Goal: Task Accomplishment & Management: Manage account settings

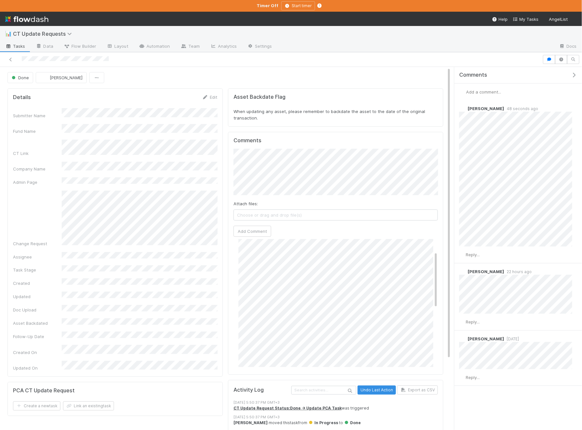
scroll to position [55, 0]
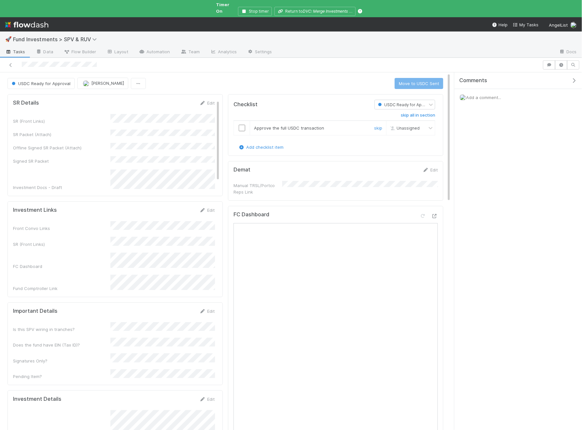
click at [241, 125] on input "checkbox" at bounding box center [242, 128] width 6 height 6
click at [418, 79] on button "Move to USDC Sent" at bounding box center [418, 83] width 49 height 11
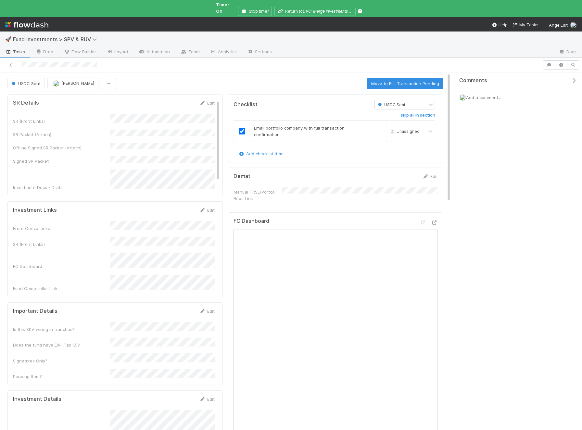
checkbox input "true"
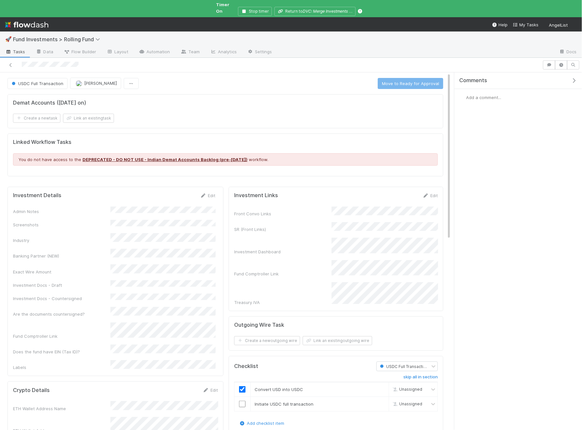
checkbox input "true"
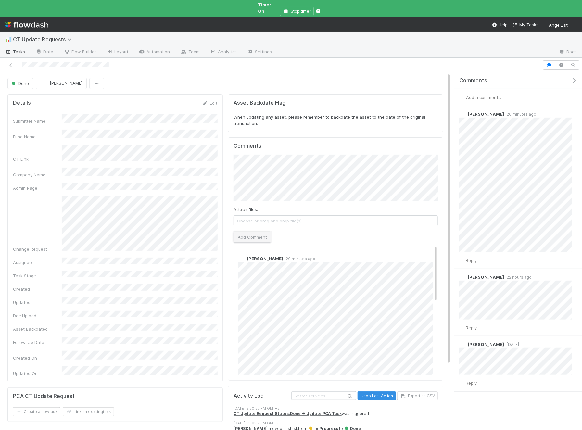
click at [258, 231] on button "Add Comment" at bounding box center [252, 236] width 38 height 11
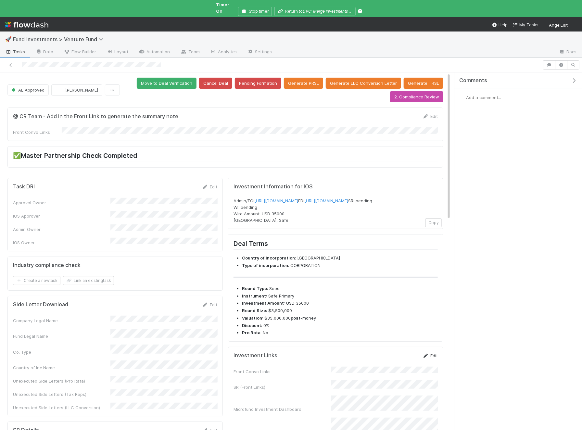
click at [433, 358] on link "Edit" at bounding box center [429, 355] width 15 height 5
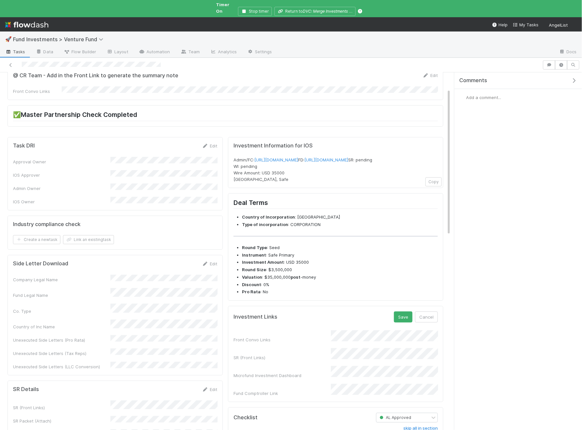
scroll to position [52, 0]
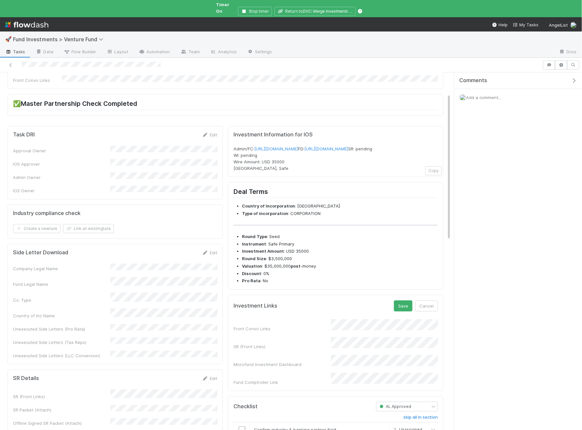
click at [414, 307] on div "Save Cancel" at bounding box center [416, 305] width 44 height 11
click at [405, 307] on button "Save" at bounding box center [403, 305] width 19 height 11
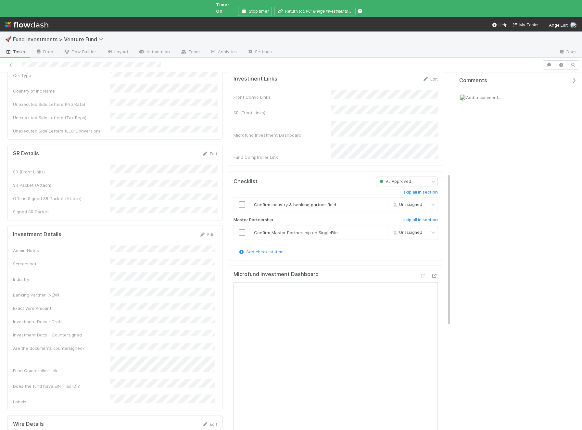
scroll to position [239, 0]
click at [209, 231] on link "Edit" at bounding box center [206, 233] width 15 height 5
click at [176, 230] on button "Save" at bounding box center [180, 235] width 19 height 11
click at [436, 273] on icon at bounding box center [434, 275] width 6 height 4
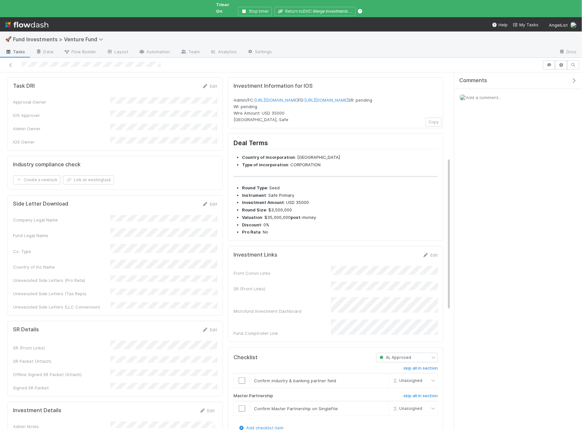
scroll to position [0, 0]
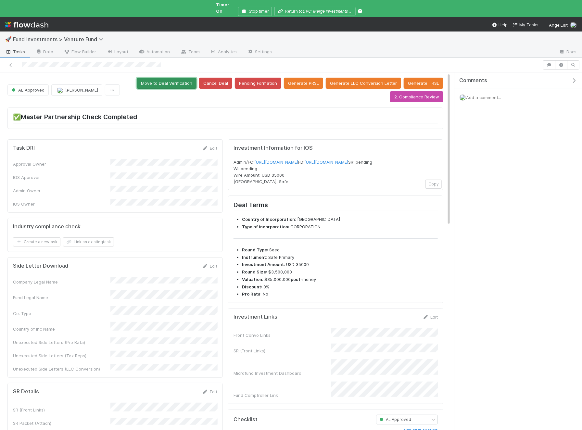
click at [181, 78] on button "Move to Deal Verification" at bounding box center [167, 83] width 60 height 11
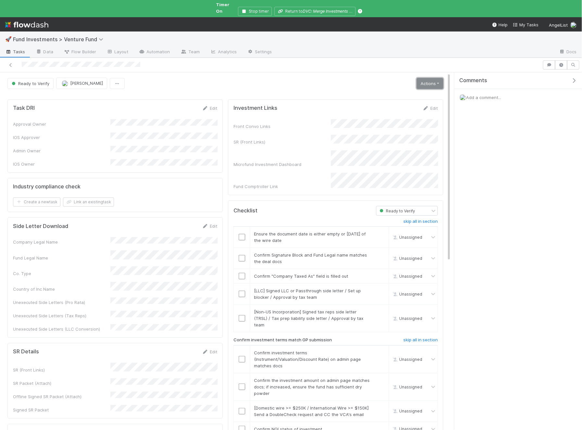
click at [422, 80] on link "Actions" at bounding box center [429, 83] width 27 height 11
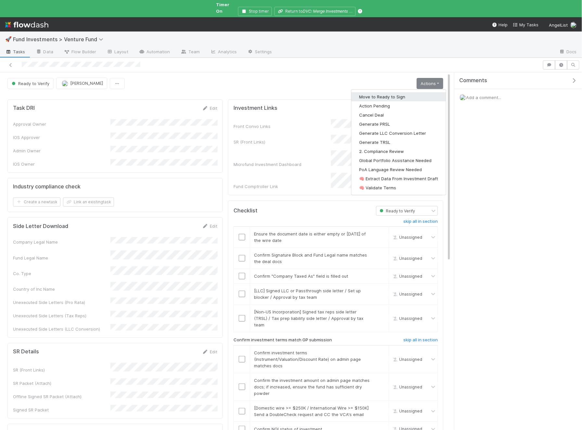
click at [412, 92] on button "Move to Ready to Sign" at bounding box center [398, 96] width 94 height 9
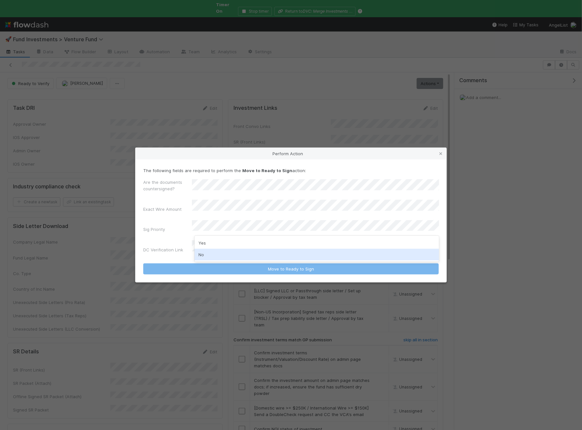
click at [214, 255] on div "No" at bounding box center [316, 255] width 244 height 12
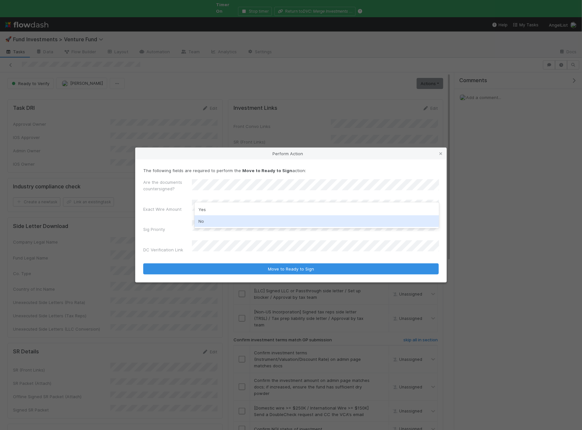
click at [228, 223] on div "No" at bounding box center [316, 221] width 244 height 12
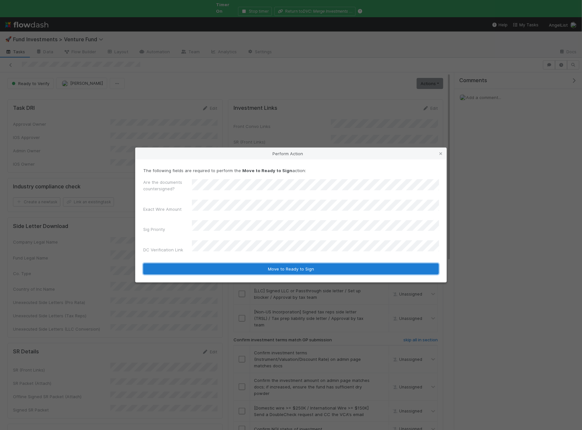
click at [229, 264] on button "Move to Ready to Sign" at bounding box center [290, 268] width 295 height 11
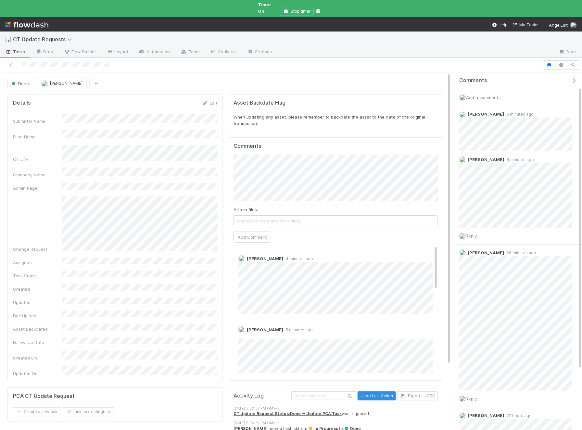
scroll to position [7, 0]
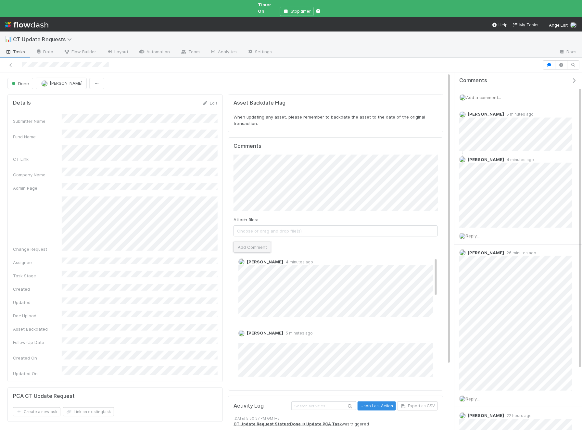
click at [252, 241] on button "Add Comment" at bounding box center [252, 246] width 38 height 11
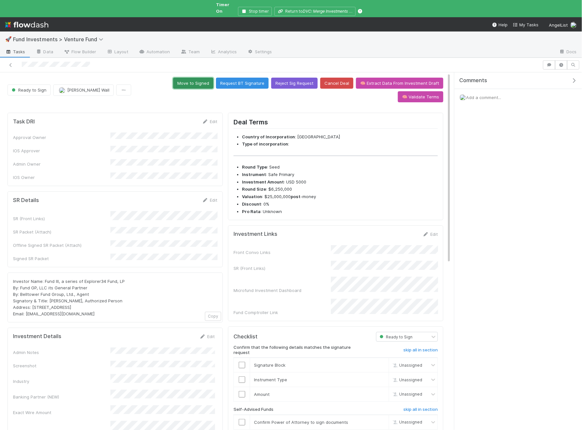
click at [173, 78] on button "Move to Signed" at bounding box center [193, 83] width 40 height 11
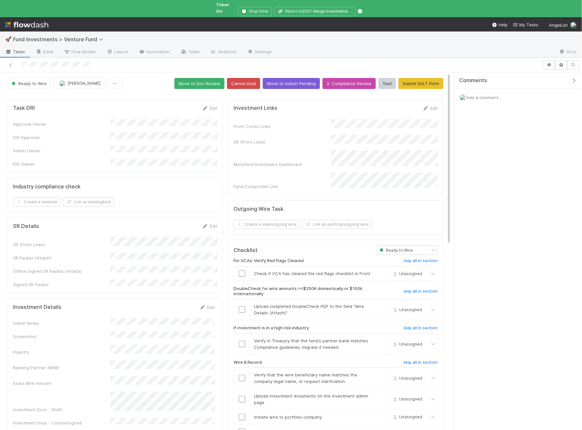
click at [362, 111] on form "Investment Links Edit Front Convo Links SR (Front Links) Microfund Investment D…" at bounding box center [335, 147] width 204 height 85
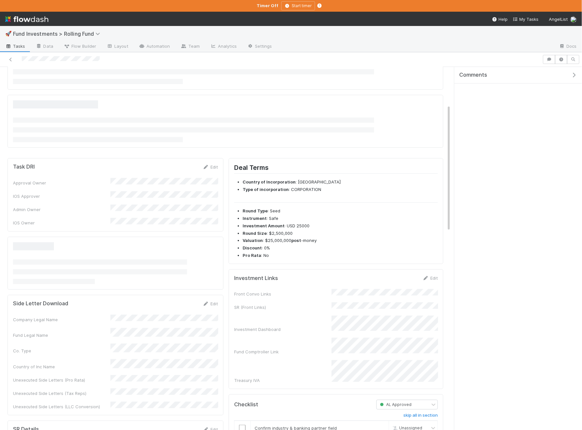
scroll to position [133, 0]
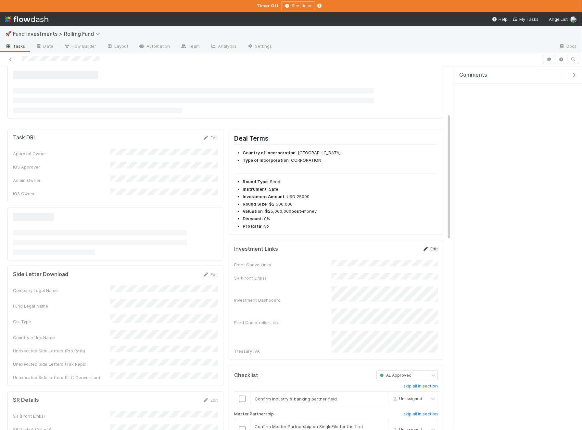
click at [431, 246] on link "Edit" at bounding box center [429, 248] width 15 height 5
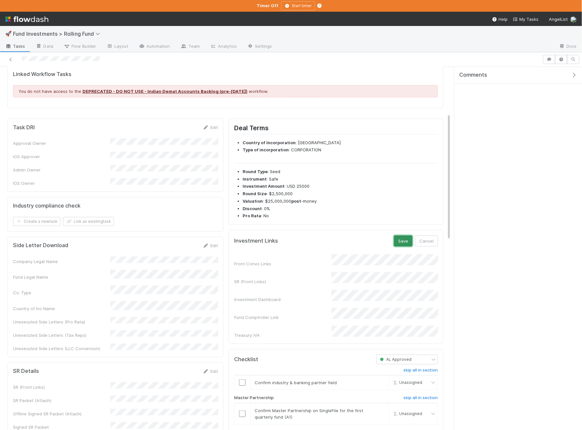
click at [401, 237] on button "Save" at bounding box center [403, 240] width 19 height 11
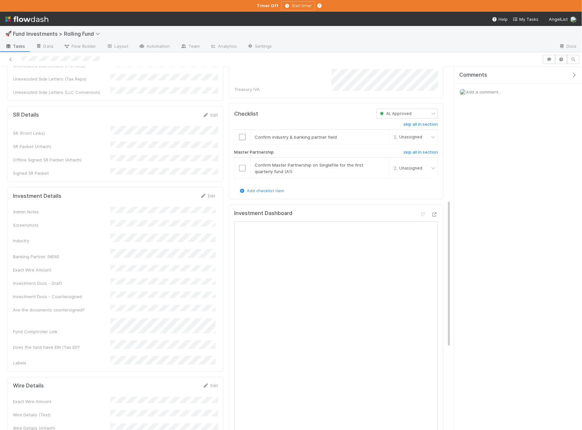
scroll to position [327, 0]
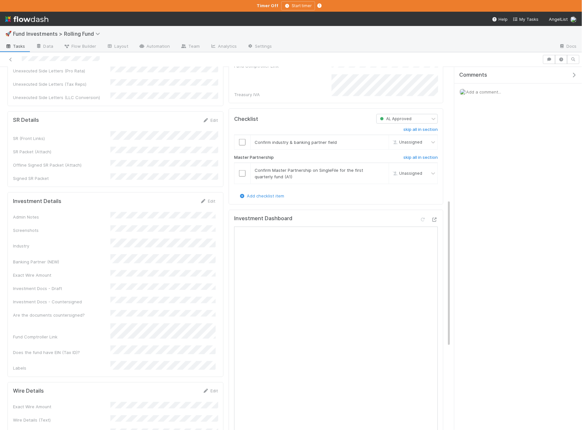
click at [216, 198] on div "Investment Details Edit" at bounding box center [114, 201] width 212 height 6
click at [210, 198] on link "Edit" at bounding box center [207, 200] width 15 height 5
click at [180, 198] on button "Save" at bounding box center [180, 203] width 19 height 11
click at [434, 217] on icon at bounding box center [434, 219] width 6 height 4
click at [209, 198] on link "Edit" at bounding box center [207, 200] width 15 height 5
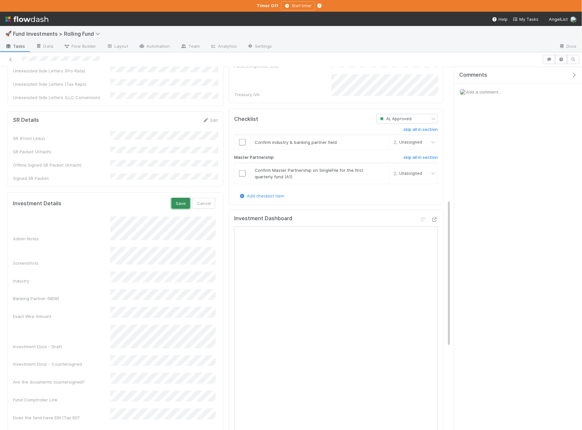
click at [182, 198] on button "Save" at bounding box center [180, 203] width 19 height 11
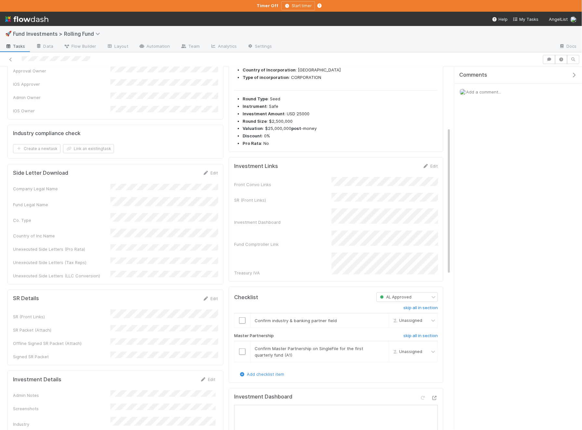
scroll to position [0, 0]
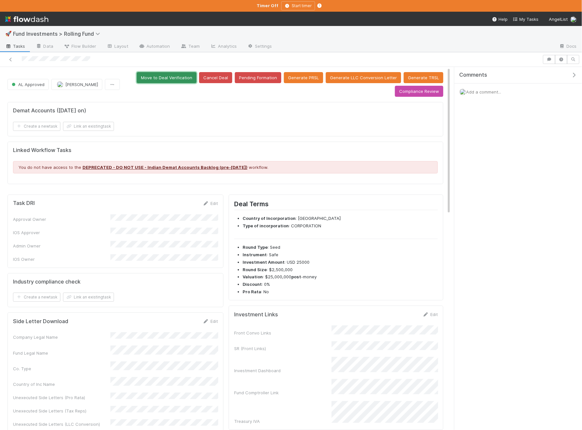
click at [183, 75] on button "Move to Deal Verification" at bounding box center [167, 77] width 60 height 11
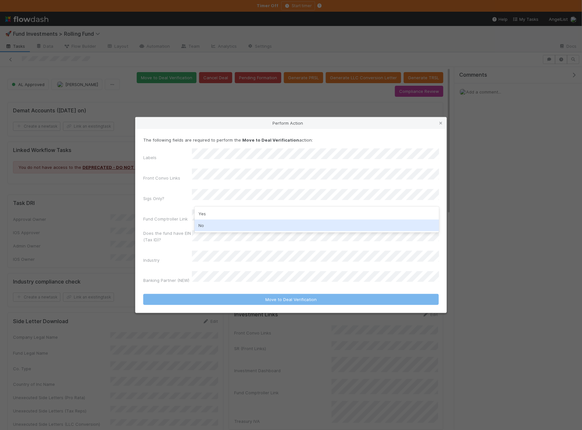
click at [207, 227] on div "No" at bounding box center [316, 225] width 244 height 12
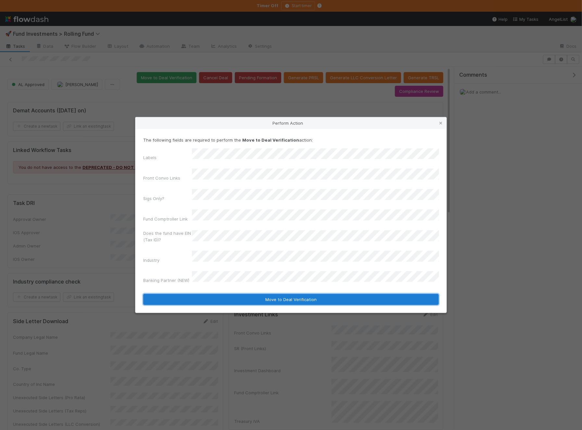
click at [212, 294] on button "Move to Deal Verification" at bounding box center [290, 299] width 295 height 11
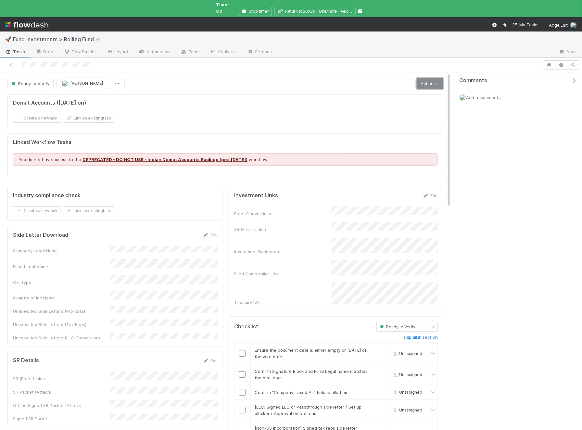
click at [432, 78] on link "Actions" at bounding box center [429, 83] width 27 height 11
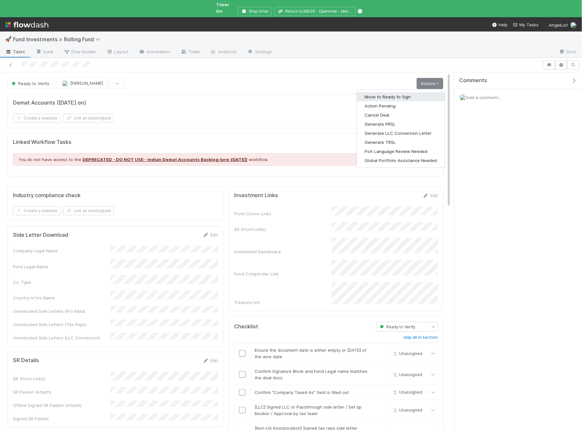
click at [416, 92] on button "Move to Ready to Sign" at bounding box center [401, 96] width 88 height 9
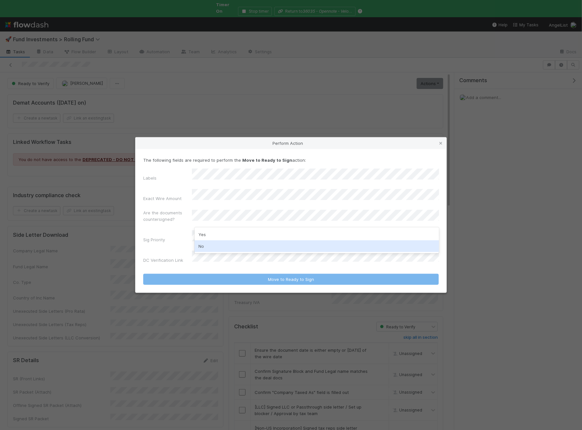
click at [225, 240] on div "No" at bounding box center [316, 246] width 244 height 12
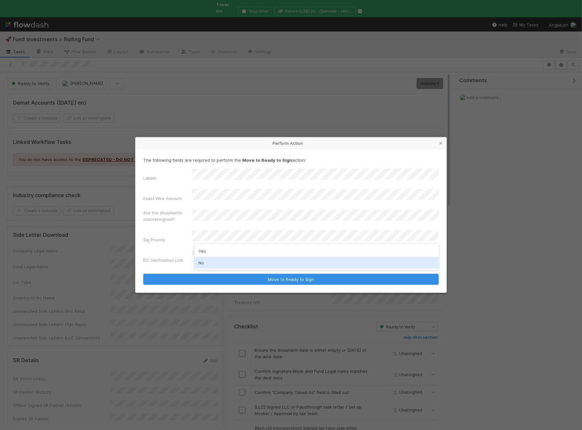
click at [218, 265] on div "No" at bounding box center [316, 263] width 244 height 12
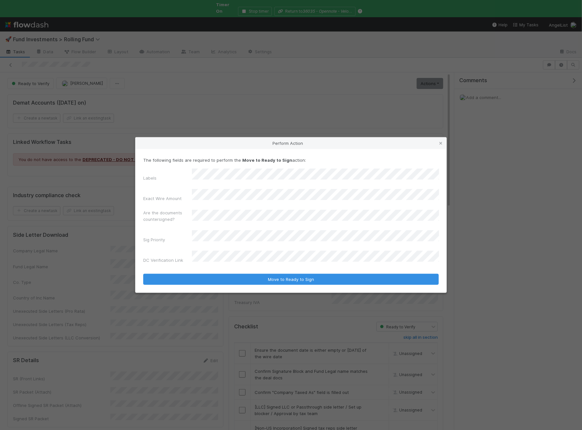
click at [143, 274] on button "Move to Ready to Sign" at bounding box center [290, 279] width 295 height 11
